Goal: Task Accomplishment & Management: Use online tool/utility

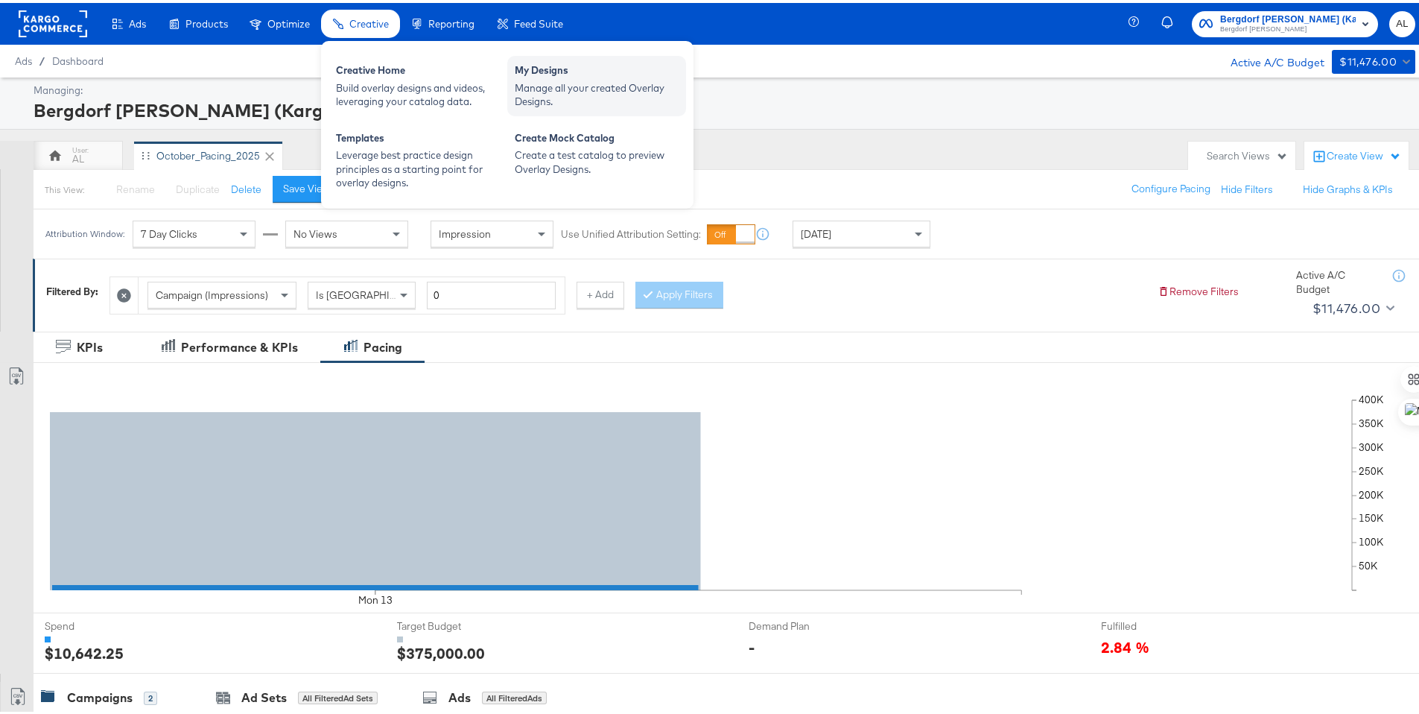
click at [591, 84] on div "Manage all your created Overlay Designs." at bounding box center [597, 92] width 164 height 28
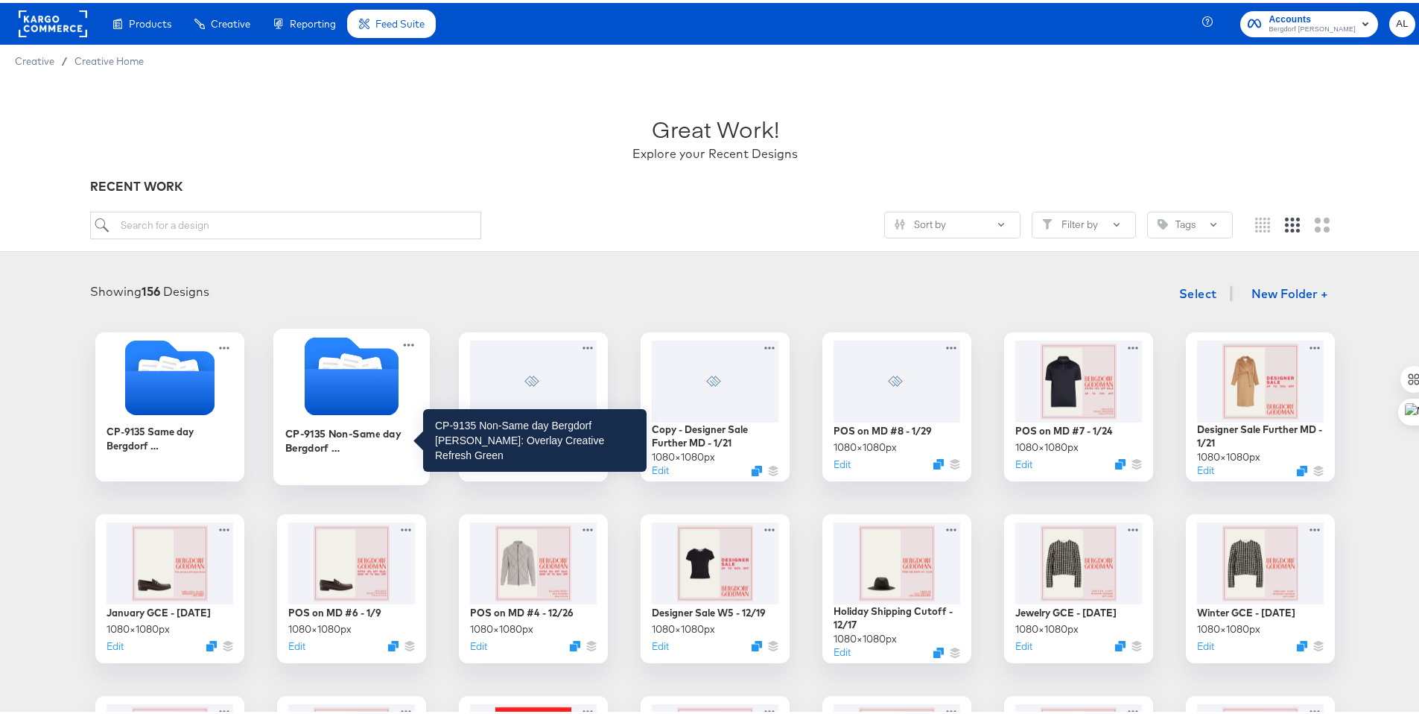
click at [363, 429] on div "CP-9135 Non-Same day Bergdorf [PERSON_NAME]: Overlay Creative Refresh Green" at bounding box center [351, 436] width 133 height 29
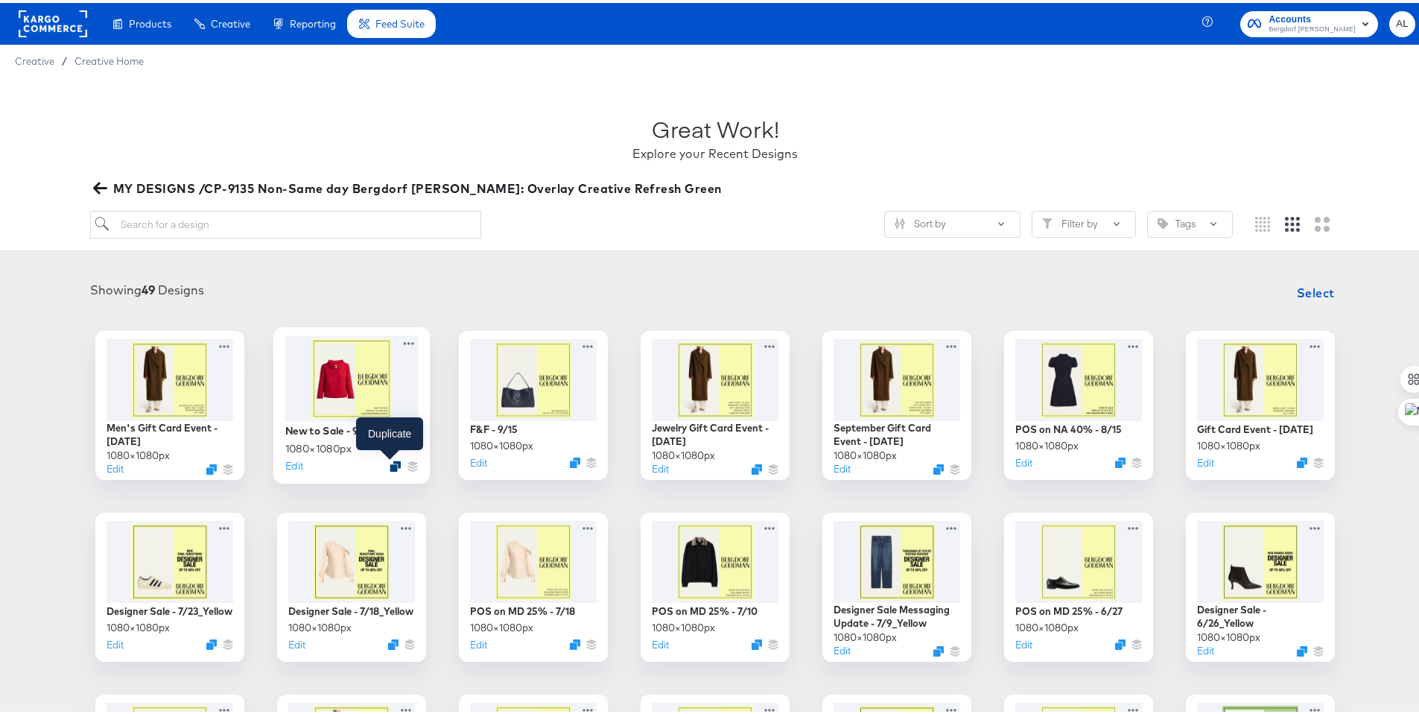
click at [390, 463] on icon "Duplicate" at bounding box center [395, 462] width 11 height 11
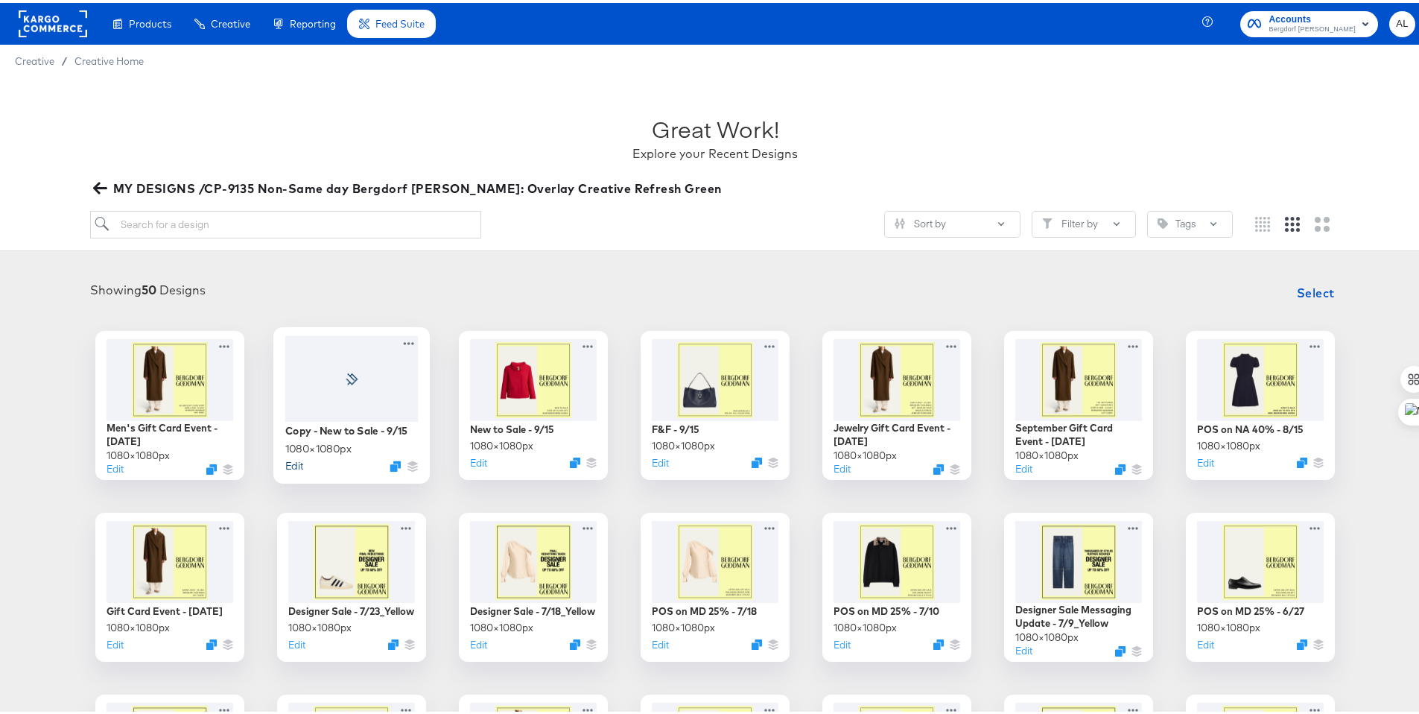
click at [285, 459] on button "Edit" at bounding box center [294, 462] width 18 height 14
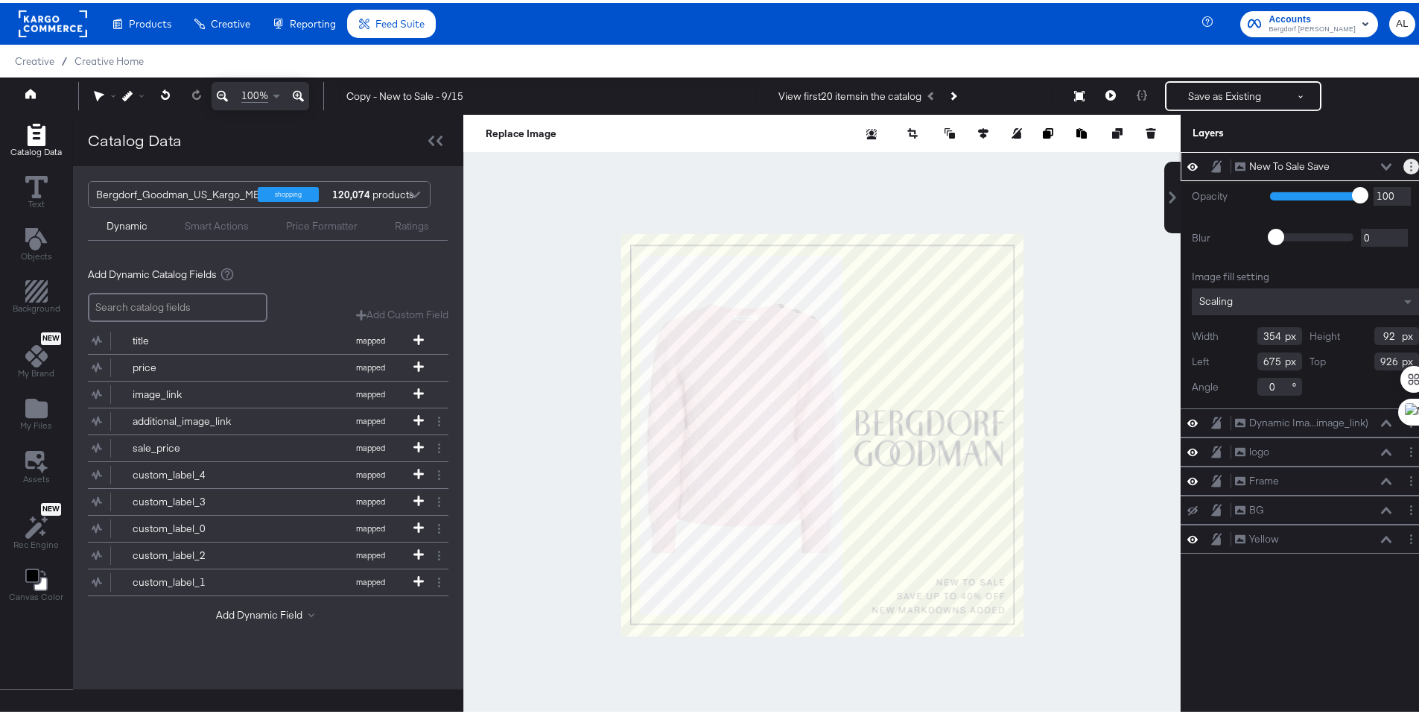
click at [1403, 162] on button "Layer Options" at bounding box center [1411, 164] width 16 height 16
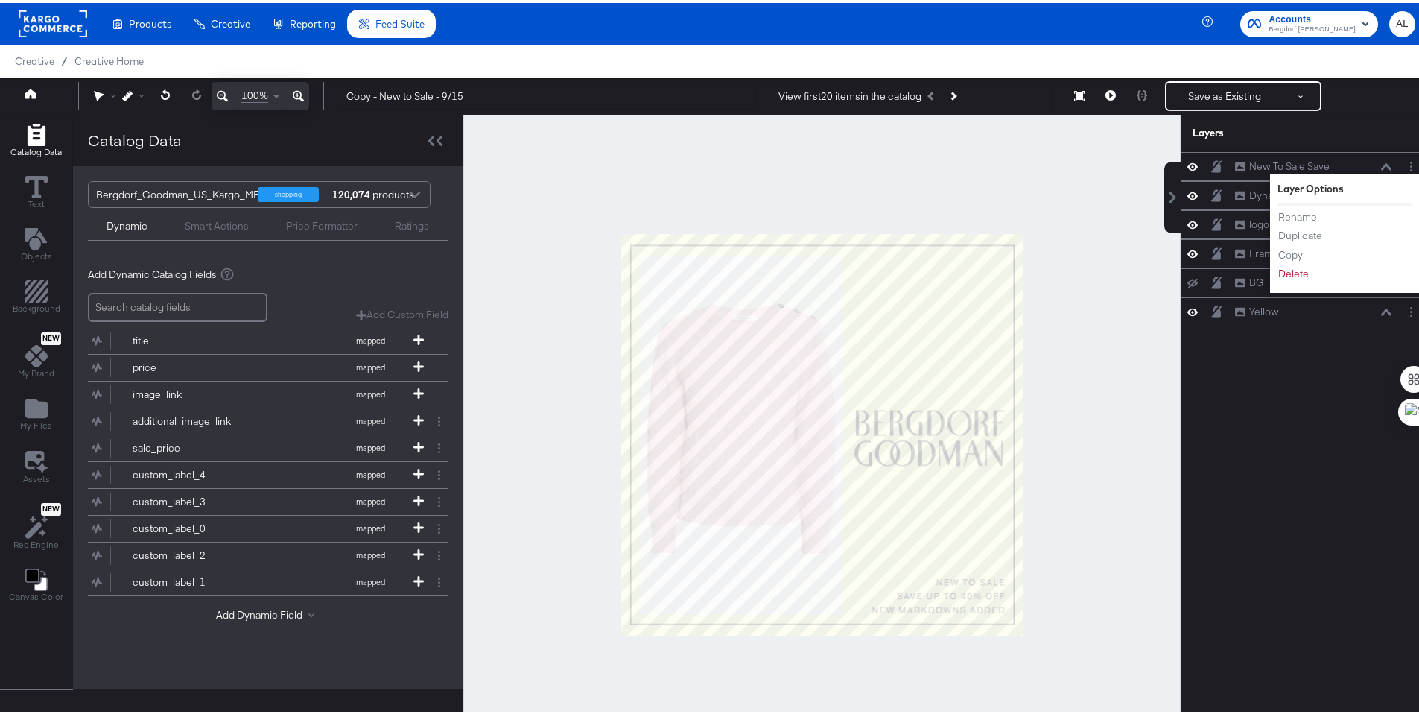
click at [1068, 208] on div at bounding box center [821, 432] width 717 height 640
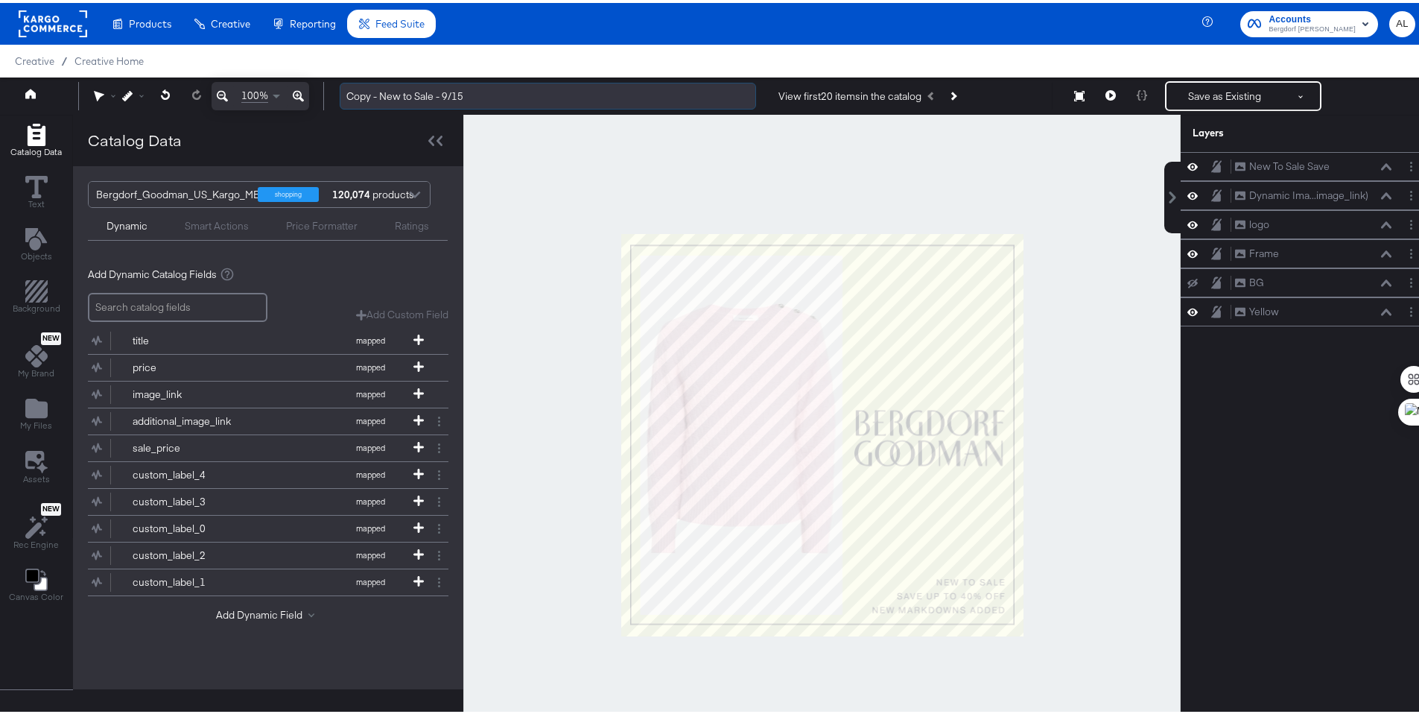
click at [409, 96] on input "Copy - New to Sale - 9/15" at bounding box center [548, 94] width 416 height 28
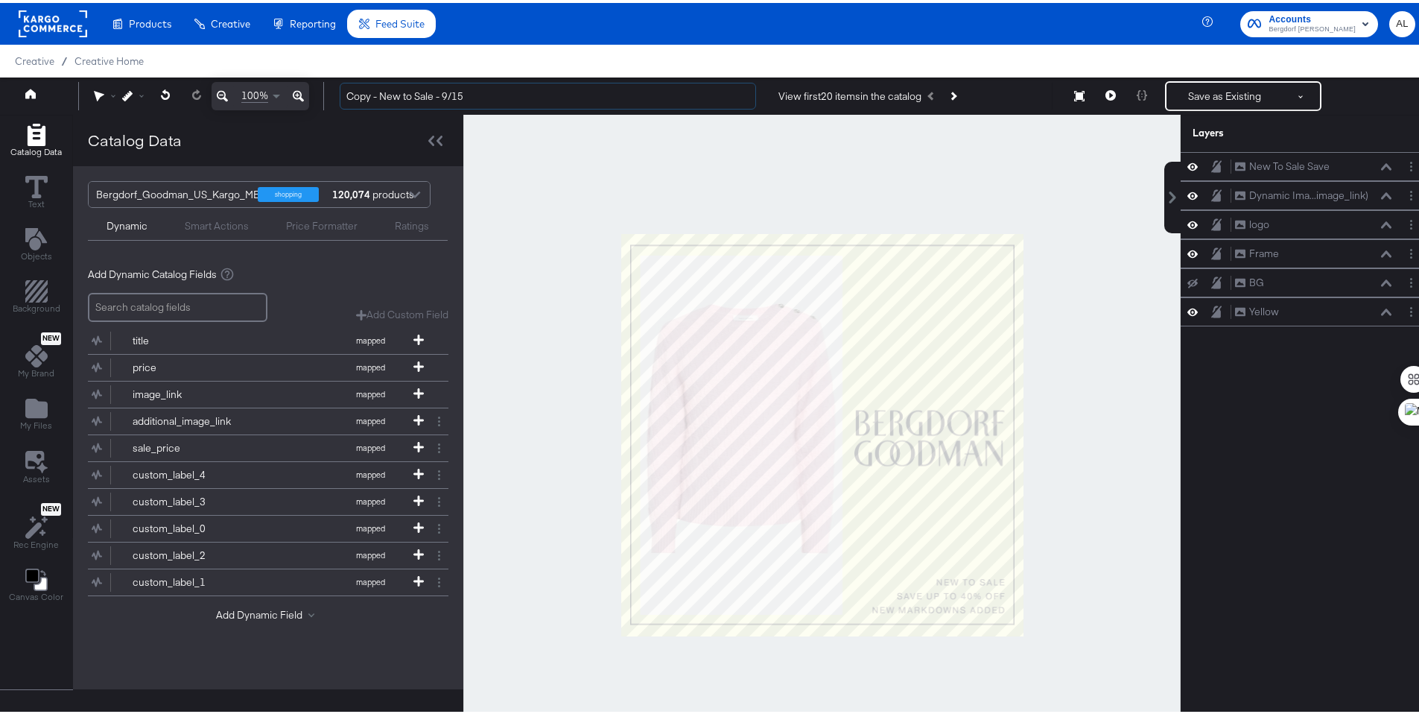
drag, startPoint x: 380, startPoint y: 91, endPoint x: 316, endPoint y: 93, distance: 64.1
click at [316, 93] on div "100% Copy - New to Sale - 9/15 View first 20 items in the catalog Save as Exist…" at bounding box center [715, 92] width 1430 height 37
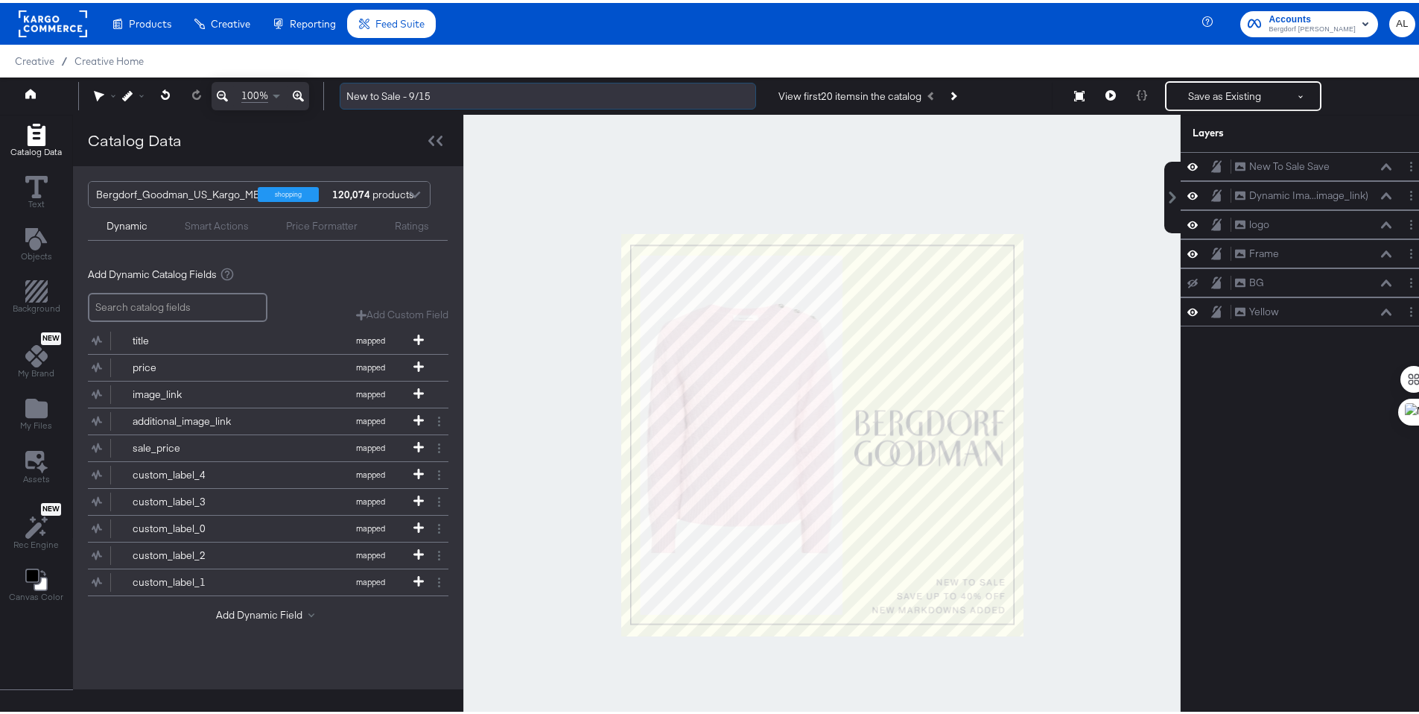
click at [416, 91] on input "New to Sale - 9/15" at bounding box center [548, 94] width 416 height 28
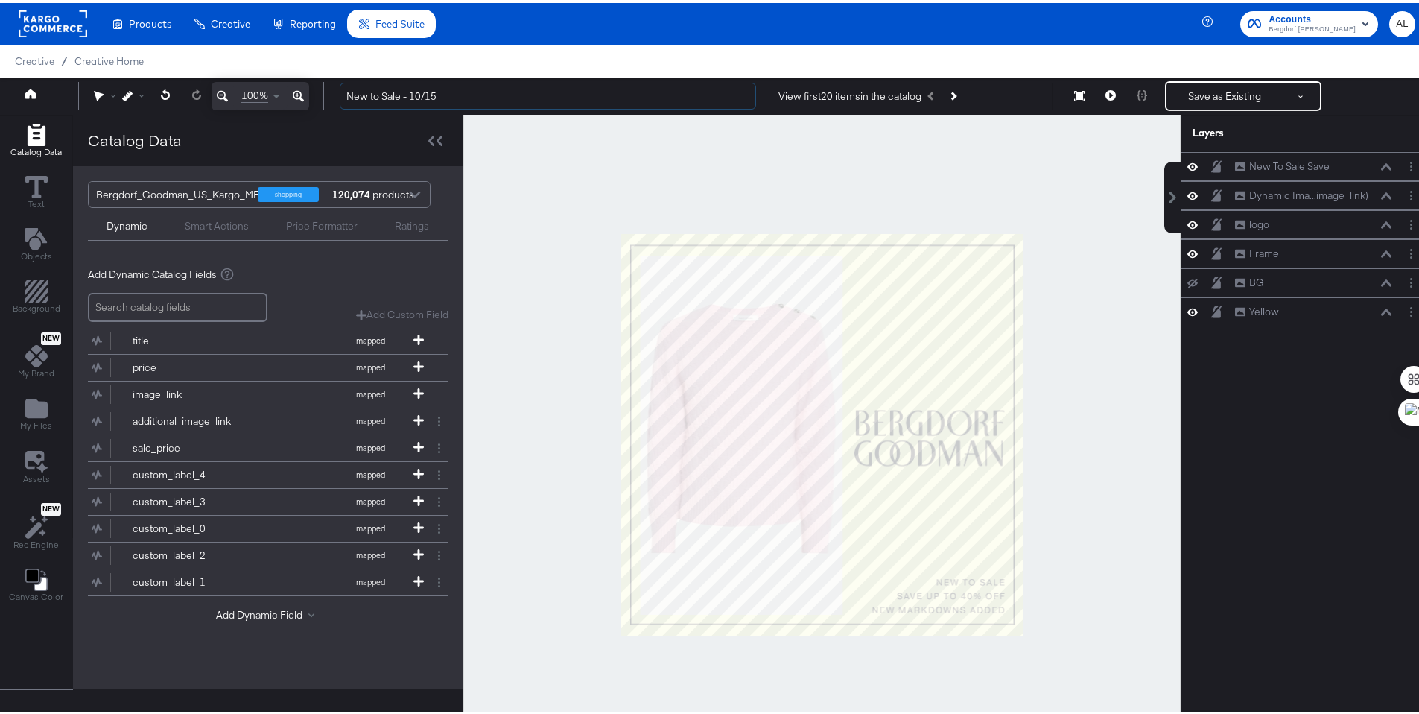
type input "New to Sale - 10/15"
click at [711, 162] on div at bounding box center [821, 432] width 717 height 640
click at [1410, 162] on icon "Layer Options" at bounding box center [1411, 164] width 2 height 10
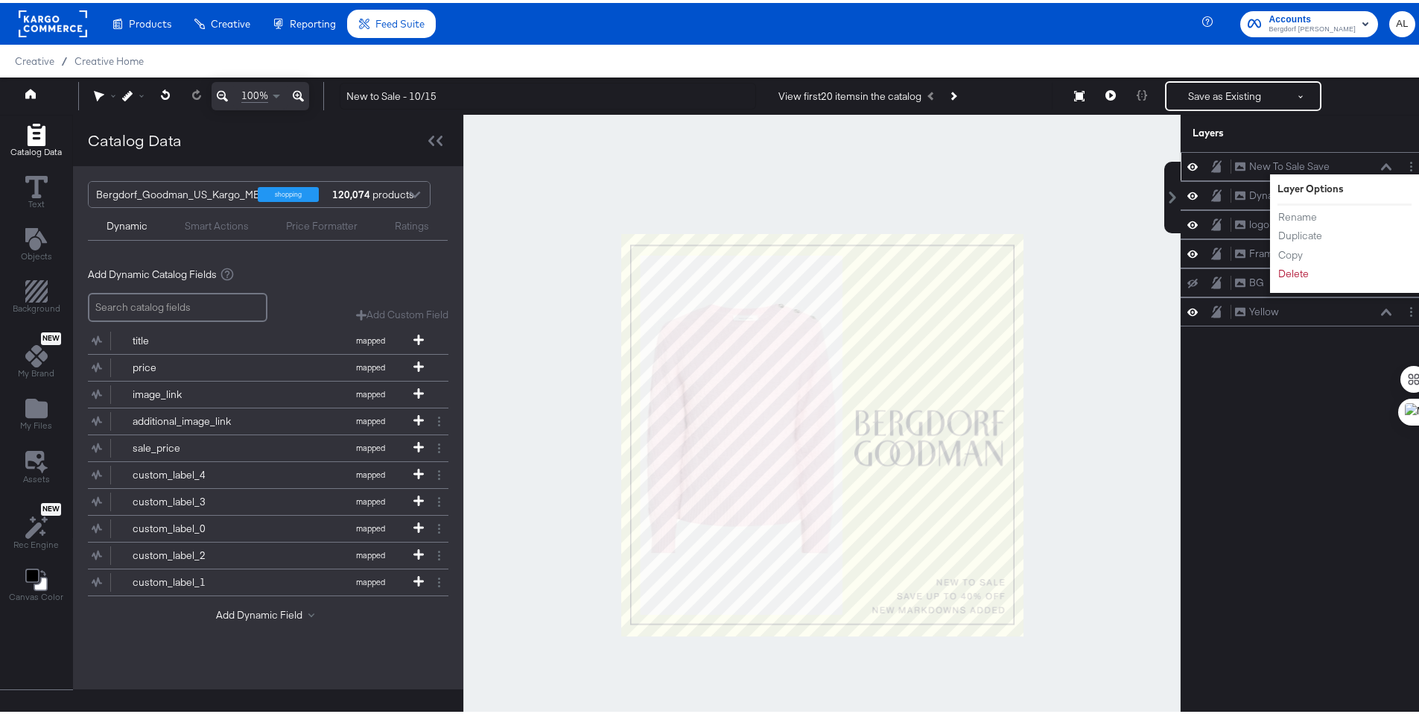
click at [1300, 276] on li "Delete" at bounding box center [1318, 271] width 82 height 16
click at [1283, 272] on button "Delete" at bounding box center [1293, 271] width 32 height 16
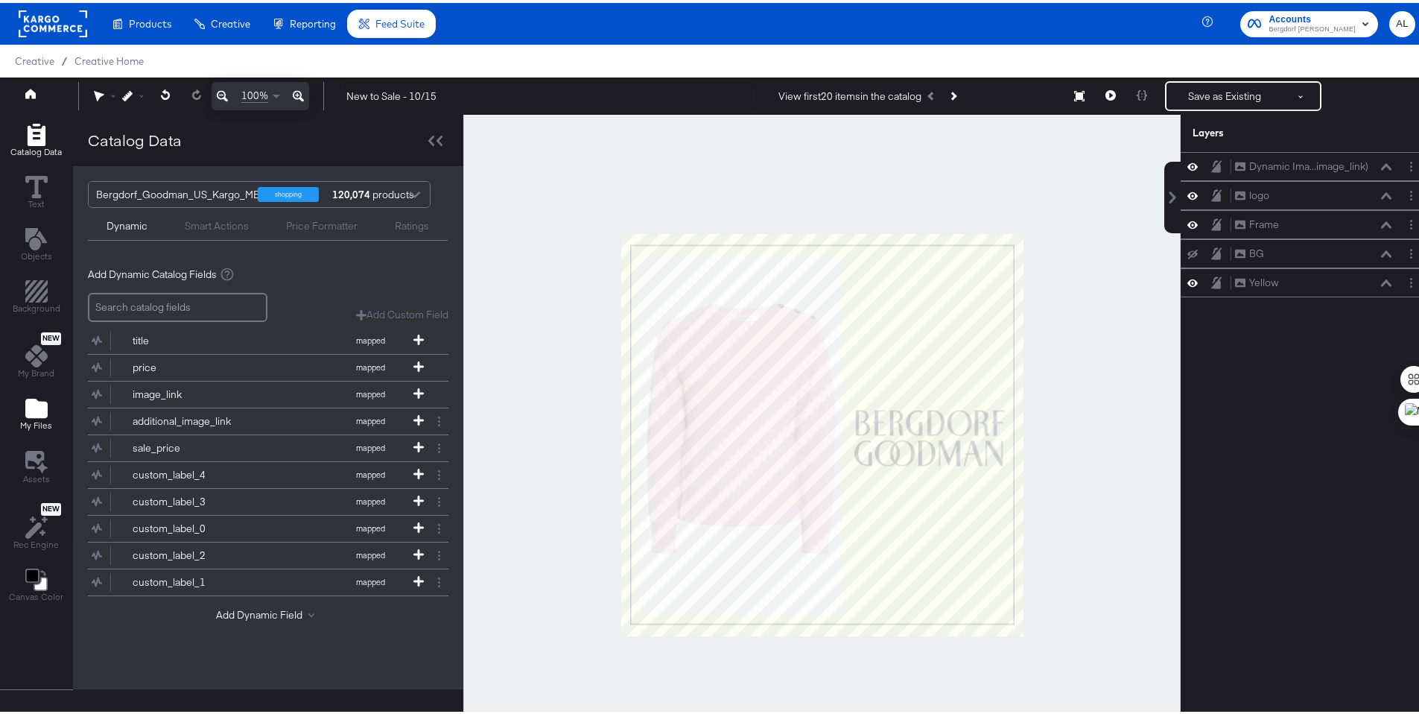
click at [45, 416] on span "My Files" at bounding box center [36, 422] width 32 height 12
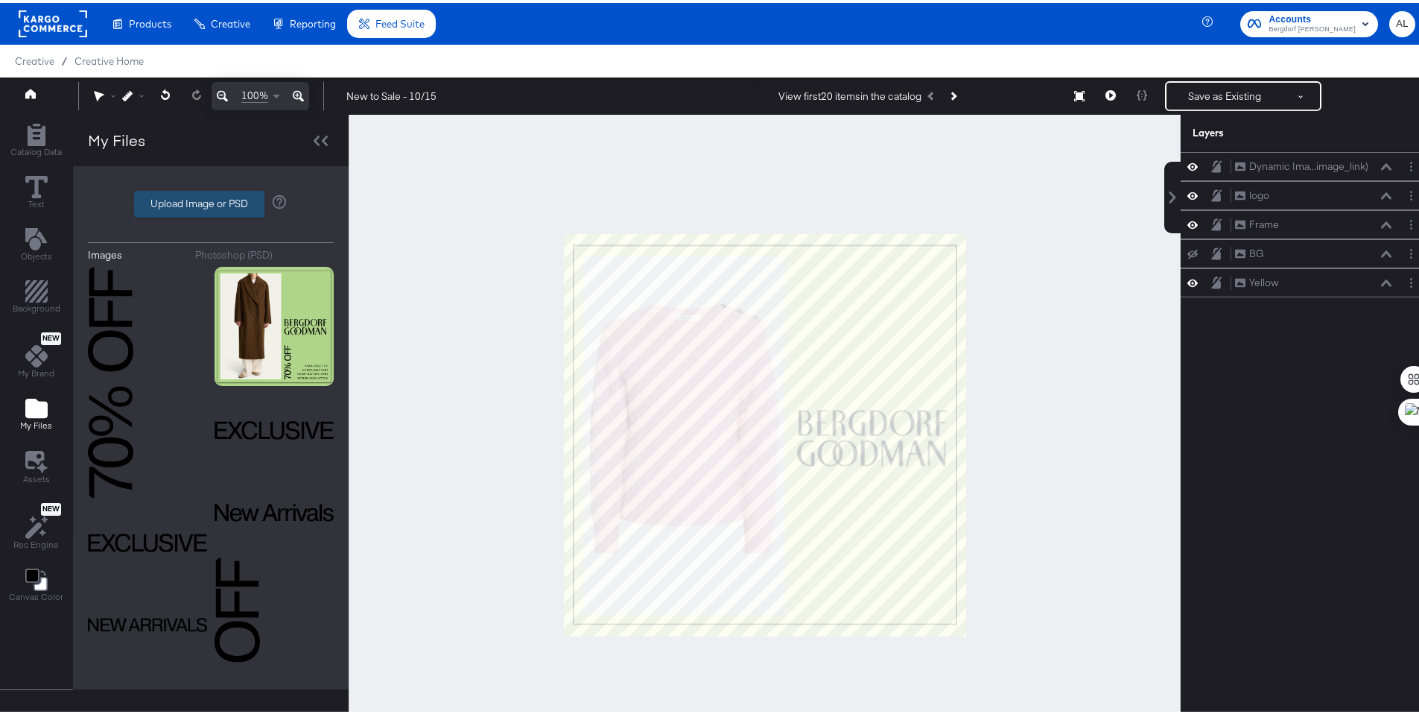
click at [182, 202] on label "Upload Image or PSD" at bounding box center [199, 200] width 129 height 25
click at [211, 201] on input "Upload Image or PSD" at bounding box center [211, 201] width 0 height 0
type input "C:\fakepath\10.15_POS_Kargo.psd"
